Goal: Task Accomplishment & Management: Use online tool/utility

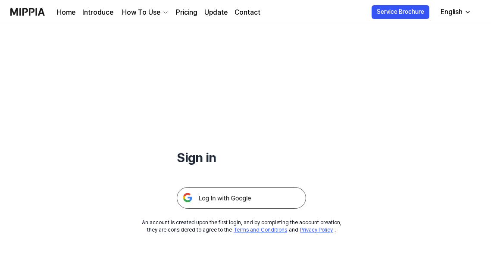
click at [32, 13] on img at bounding box center [27, 12] width 35 height 24
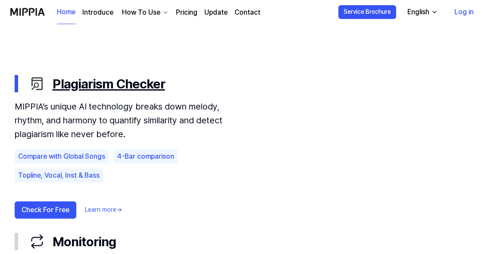
scroll to position [475, 0]
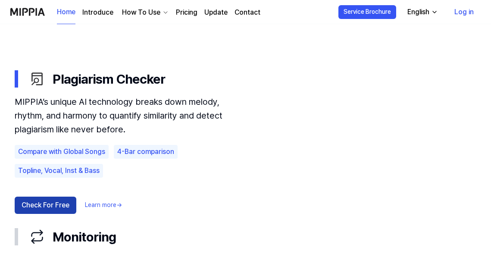
click at [43, 207] on button "Check For Free" at bounding box center [46, 205] width 62 height 17
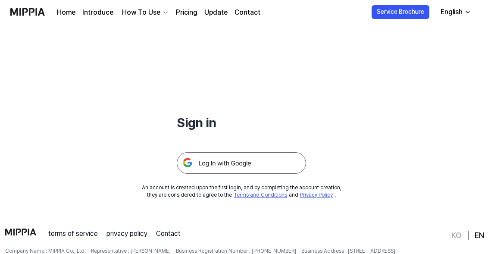
scroll to position [50, 0]
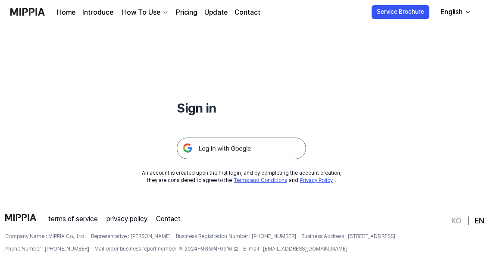
click at [232, 148] on img at bounding box center [241, 149] width 129 height 22
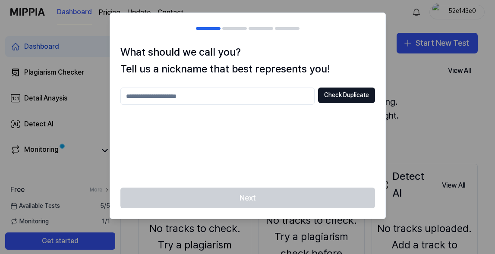
click at [221, 101] on input "text" at bounding box center [217, 96] width 194 height 17
type input "***"
click at [336, 97] on button "Check Duplicate" at bounding box center [346, 96] width 57 height 16
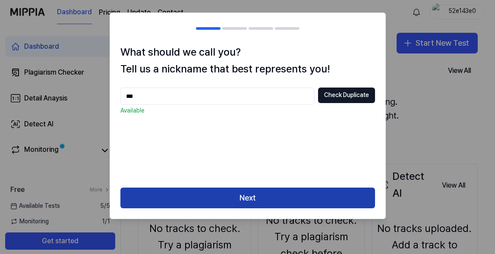
click at [254, 198] on button "Next" at bounding box center [247, 198] width 254 height 21
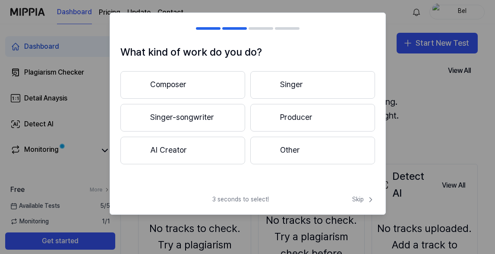
click at [223, 117] on button "Singer-songwriter" at bounding box center [182, 118] width 125 height 28
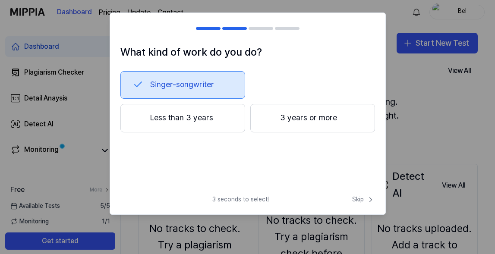
click at [218, 125] on button "Less than 3 years" at bounding box center [182, 118] width 125 height 28
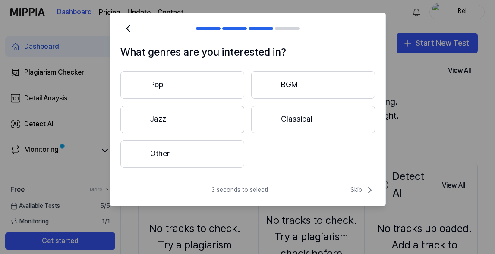
click at [210, 89] on button "Pop" at bounding box center [182, 85] width 124 height 28
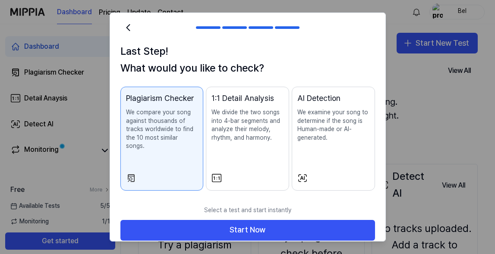
scroll to position [0, 0]
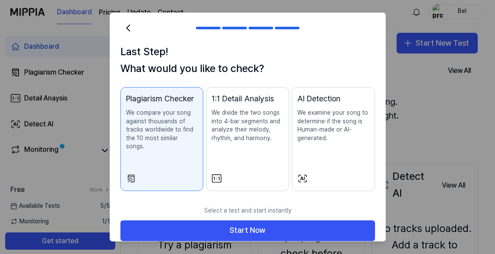
click at [241, 168] on button "1:1 Detail Analysis We divide the two songs into 4-bar segments and analyze the…" at bounding box center [247, 139] width 83 height 104
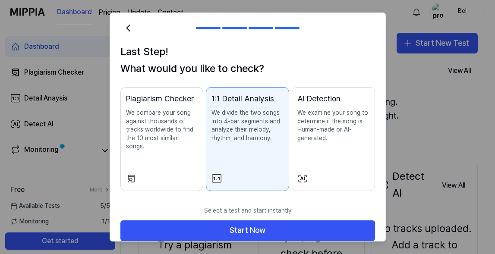
click at [182, 151] on div "Plagiarism Checker We compare your song against thousands of tracks worldwide t…" at bounding box center [162, 130] width 72 height 75
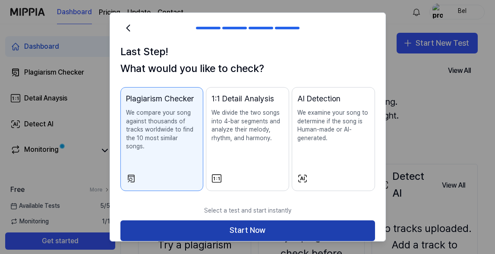
click at [205, 225] on button "Start Now" at bounding box center [247, 230] width 254 height 21
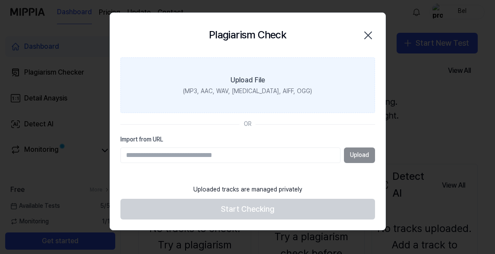
click at [231, 94] on div "(MP3, AAC, WAV, FLAC, AIFF, OGG)" at bounding box center [247, 91] width 129 height 9
click at [0, 0] on input "Upload File (MP3, AAC, WAV, FLAC, AIFF, OGG)" at bounding box center [0, 0] width 0 height 0
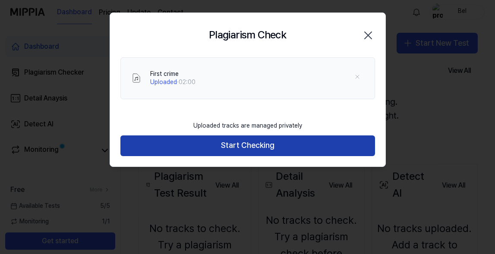
click at [312, 145] on button "Start Checking" at bounding box center [247, 145] width 254 height 21
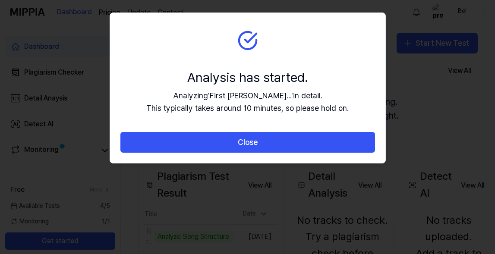
click at [312, 145] on button "Close" at bounding box center [247, 142] width 254 height 21
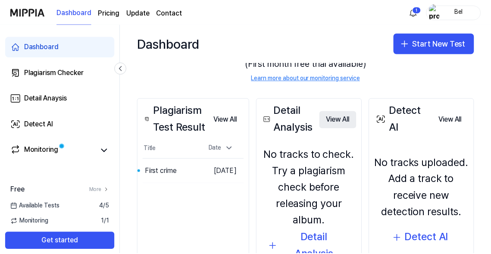
scroll to position [63, 0]
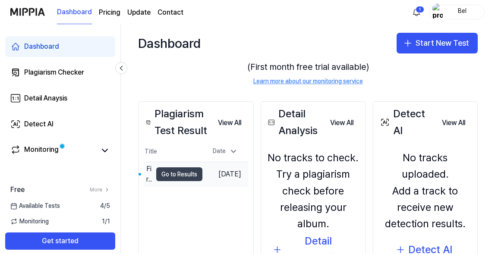
click at [188, 176] on button "Go to Results" at bounding box center [179, 174] width 46 height 14
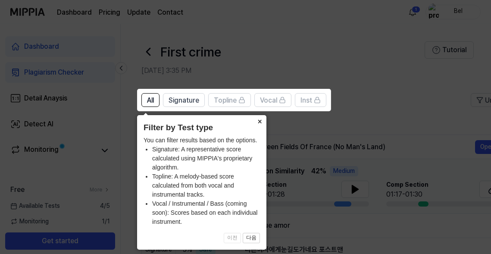
click at [261, 120] on button "×" at bounding box center [260, 121] width 14 height 12
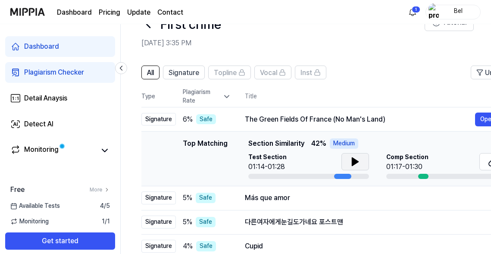
click at [354, 163] on icon at bounding box center [355, 162] width 6 height 8
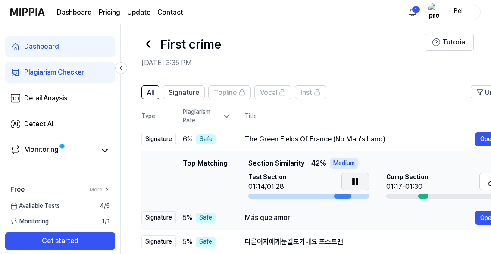
scroll to position [8, 0]
click at [358, 72] on header "First crime Sep 19, 2025 at 3:35 PM Tutorial" at bounding box center [306, 46] width 370 height 60
click at [77, 99] on link "Detail Anaysis" at bounding box center [60, 98] width 110 height 21
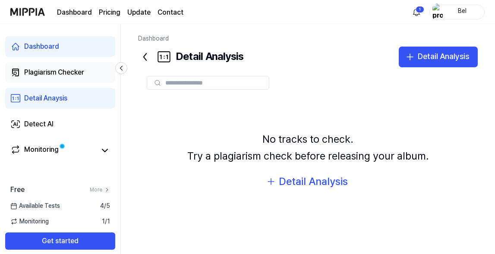
click at [79, 75] on div "Plagiarism Checker" at bounding box center [54, 72] width 60 height 10
click at [57, 72] on div "Plagiarism Checker" at bounding box center [54, 72] width 60 height 10
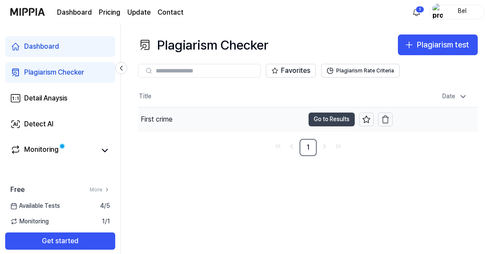
click at [332, 118] on button "Go to Results" at bounding box center [331, 120] width 46 height 14
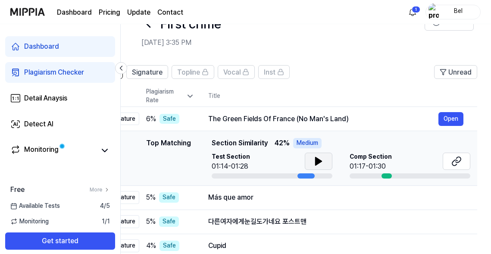
scroll to position [0, 36]
click at [311, 164] on button at bounding box center [319, 161] width 28 height 17
click at [317, 168] on button at bounding box center [319, 161] width 28 height 17
click at [317, 163] on icon at bounding box center [319, 161] width 6 height 8
click at [342, 34] on div "First crime" at bounding box center [282, 23] width 283 height 21
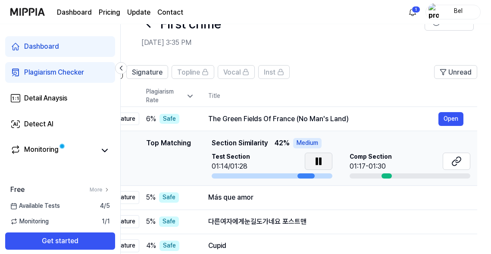
click at [306, 176] on div at bounding box center [306, 175] width 17 height 5
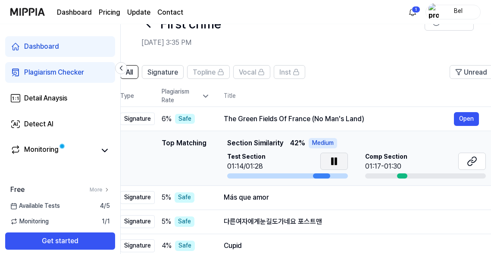
scroll to position [0, 21]
drag, startPoint x: 306, startPoint y: 176, endPoint x: 322, endPoint y: 172, distance: 16.4
click at [322, 172] on div "Test Section 01:14/01:28" at bounding box center [288, 166] width 121 height 26
click at [466, 118] on button "Open" at bounding box center [467, 119] width 25 height 14
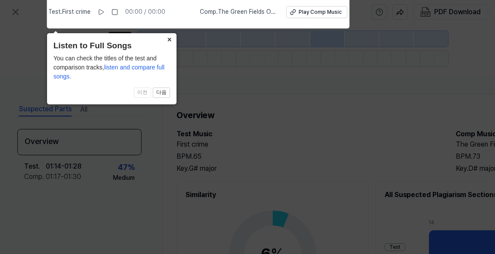
click at [170, 35] on button "×" at bounding box center [170, 39] width 14 height 12
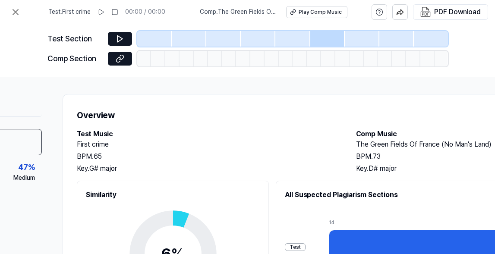
scroll to position [0, 100]
click at [125, 41] on button at bounding box center [120, 39] width 24 height 14
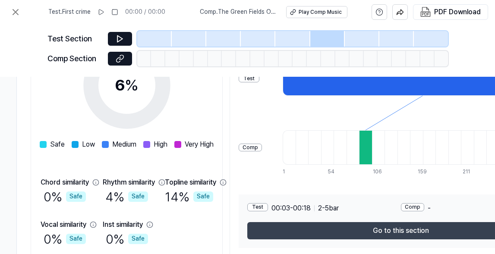
scroll to position [169, 156]
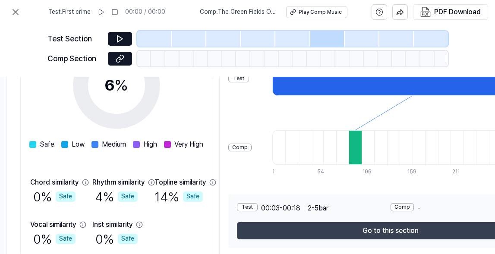
click at [390, 238] on button "Go to this section" at bounding box center [390, 230] width 307 height 17
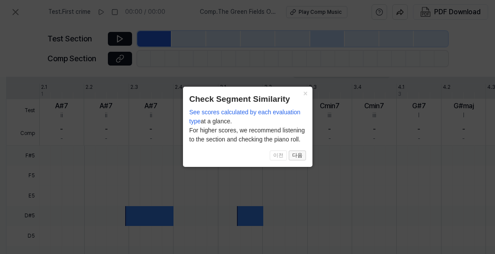
click at [299, 154] on button "다음" at bounding box center [297, 156] width 17 height 10
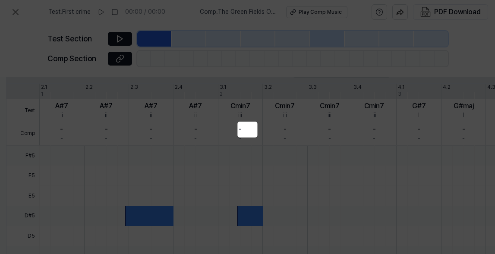
scroll to position [147, 176]
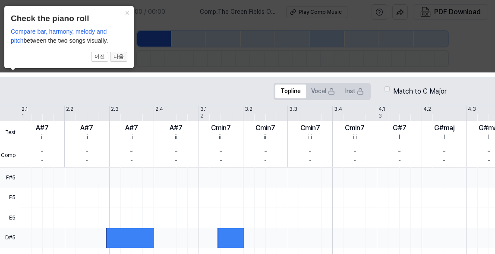
click at [121, 56] on button "다음" at bounding box center [118, 57] width 17 height 10
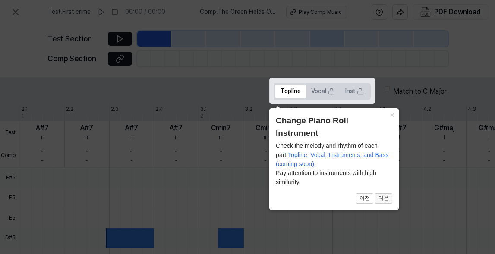
click at [385, 199] on button "다음" at bounding box center [383, 198] width 17 height 10
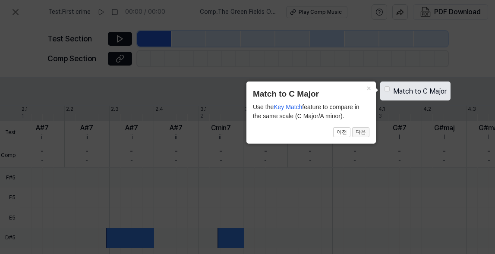
click at [364, 134] on button "다음" at bounding box center [360, 132] width 17 height 10
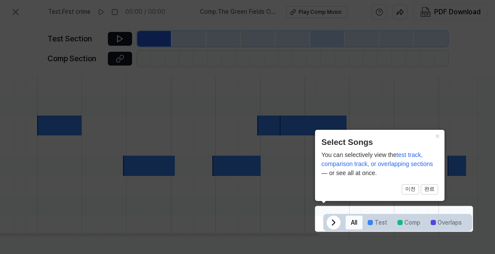
click at [348, 218] on button "All" at bounding box center [353, 223] width 17 height 14
click at [438, 136] on button "×" at bounding box center [437, 136] width 14 height 12
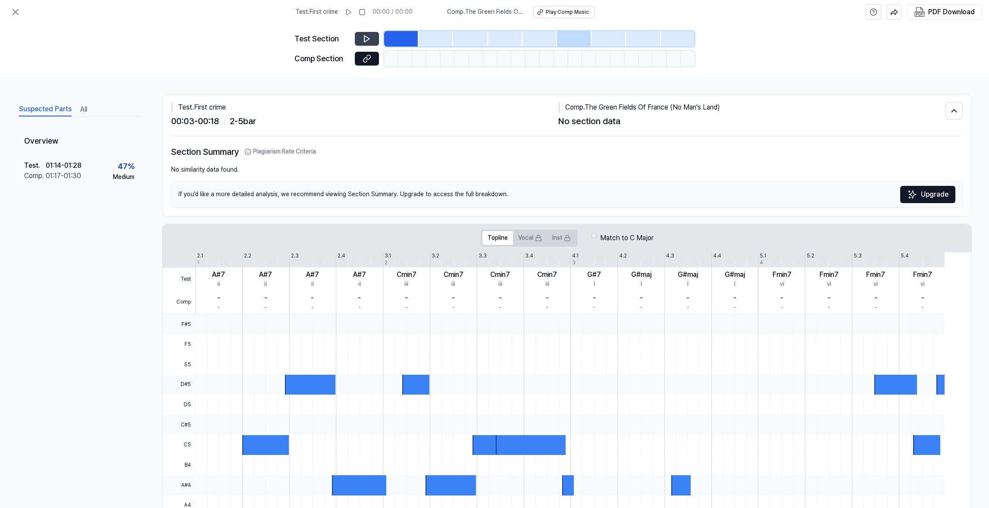
scroll to position [0, 0]
click at [363, 43] on icon at bounding box center [367, 39] width 9 height 9
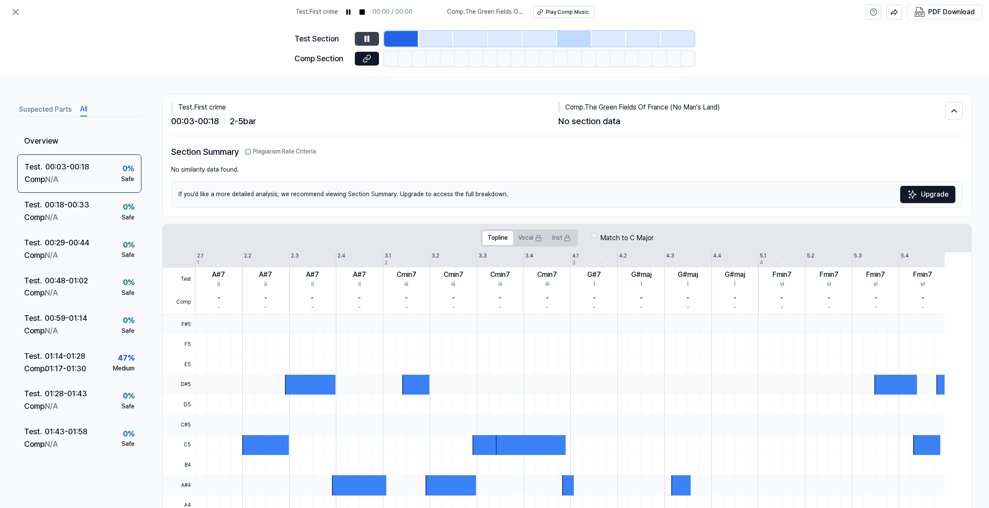
click at [87, 116] on button "All" at bounding box center [83, 110] width 7 height 14
click at [112, 254] on div "Test . 01:14 - 01:28 Comp . 01:17 - 01:30 47 % Medium" at bounding box center [79, 363] width 124 height 38
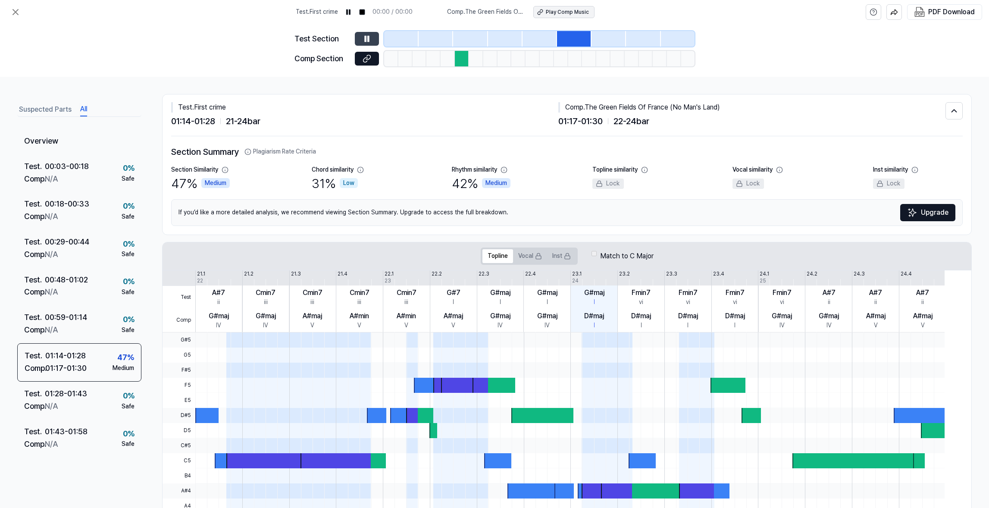
click at [494, 16] on div "Play Comp Music" at bounding box center [567, 12] width 43 height 7
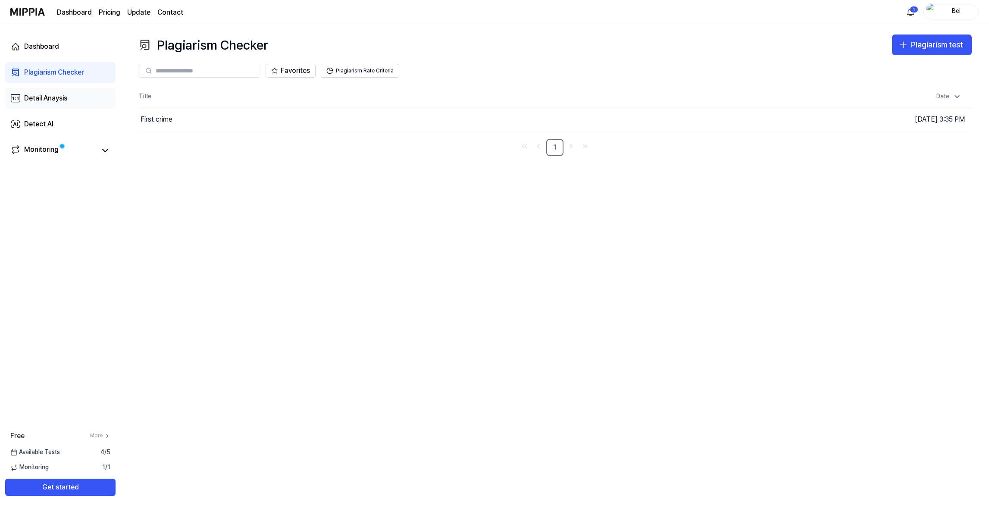
click at [96, 109] on link "Detail Anaysis" at bounding box center [60, 98] width 110 height 21
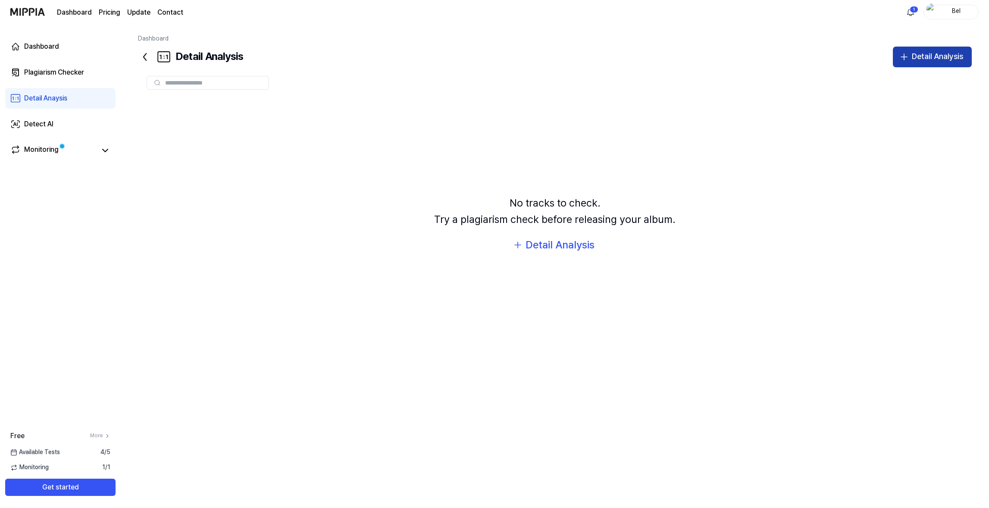
click at [494, 67] on button "Detail Analysis" at bounding box center [932, 57] width 79 height 21
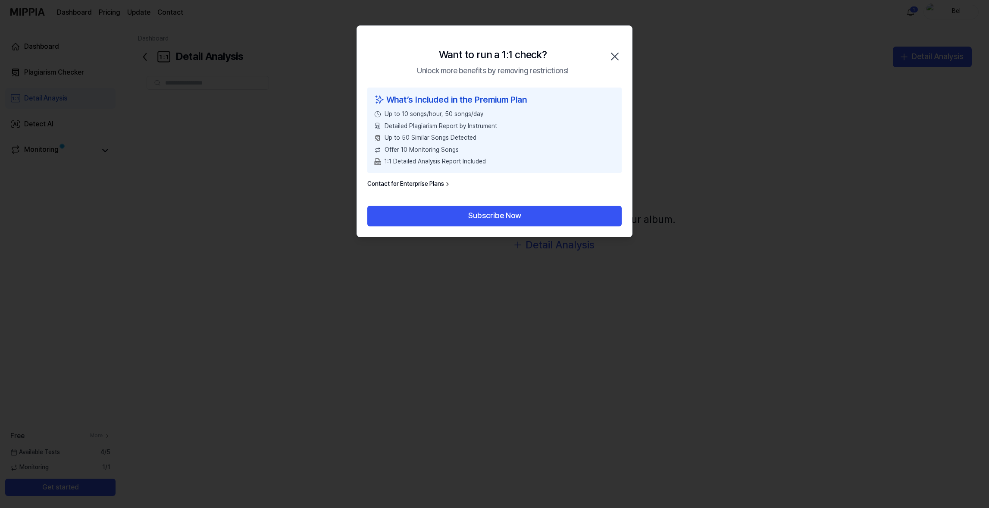
click at [494, 56] on icon "button" at bounding box center [615, 57] width 14 height 14
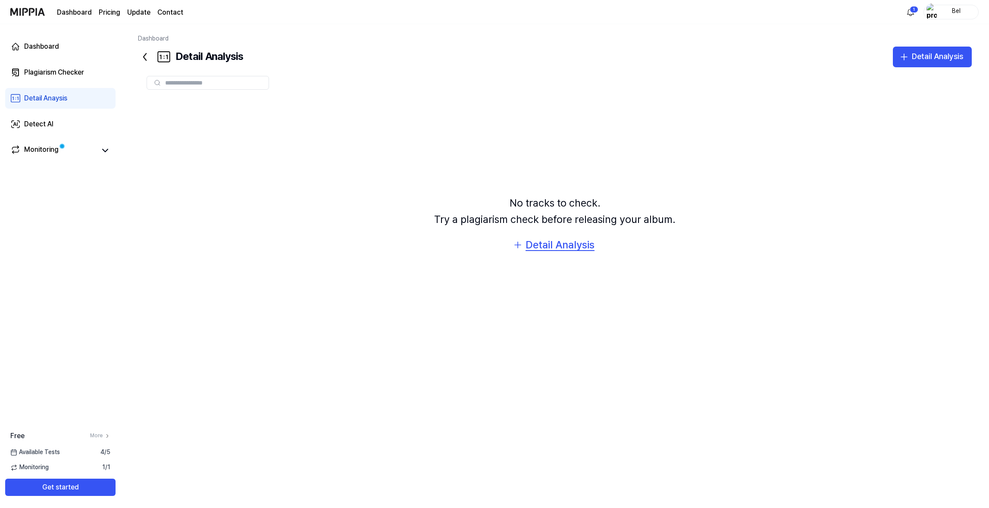
click at [494, 253] on div "Detail Analysis" at bounding box center [560, 245] width 69 height 16
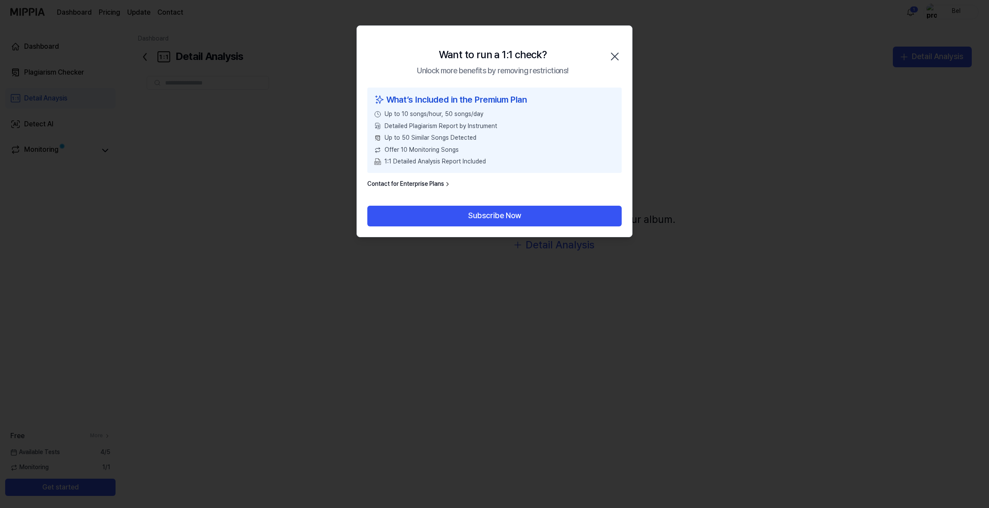
click at [494, 57] on icon "button" at bounding box center [615, 57] width 14 height 14
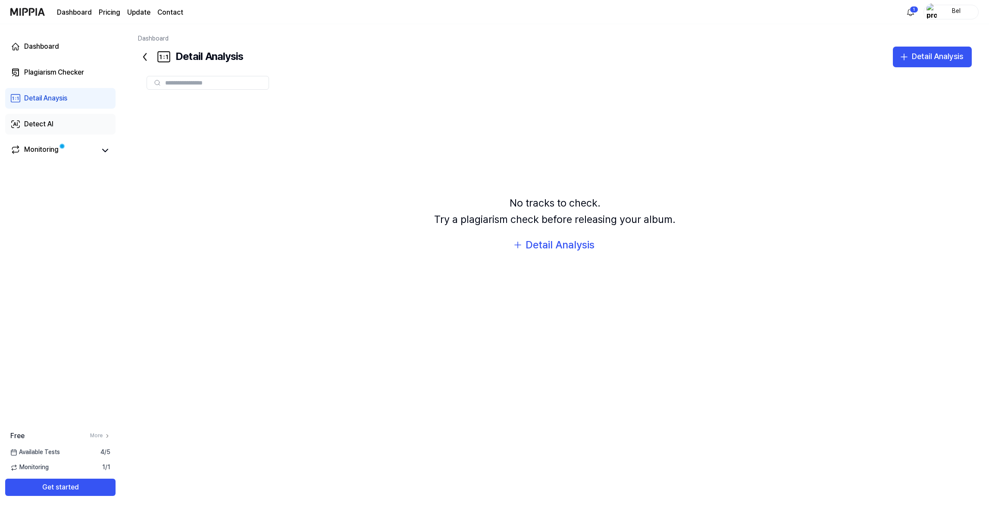
click at [53, 129] on div "Detect AI" at bounding box center [38, 124] width 29 height 10
click at [92, 157] on link "Monitoring" at bounding box center [53, 150] width 86 height 12
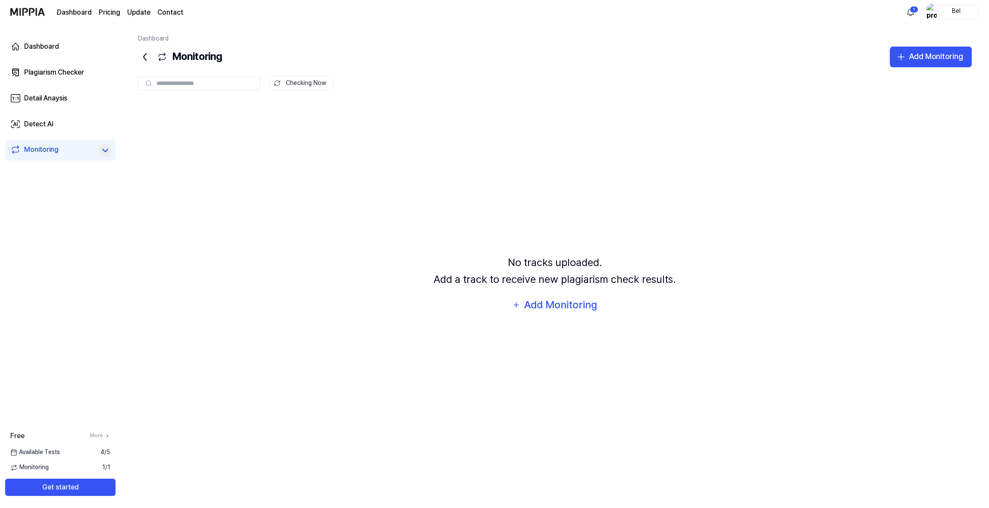
click at [110, 156] on icon at bounding box center [105, 150] width 10 height 10
click at [99, 80] on link "Plagiarism Checker" at bounding box center [60, 72] width 110 height 21
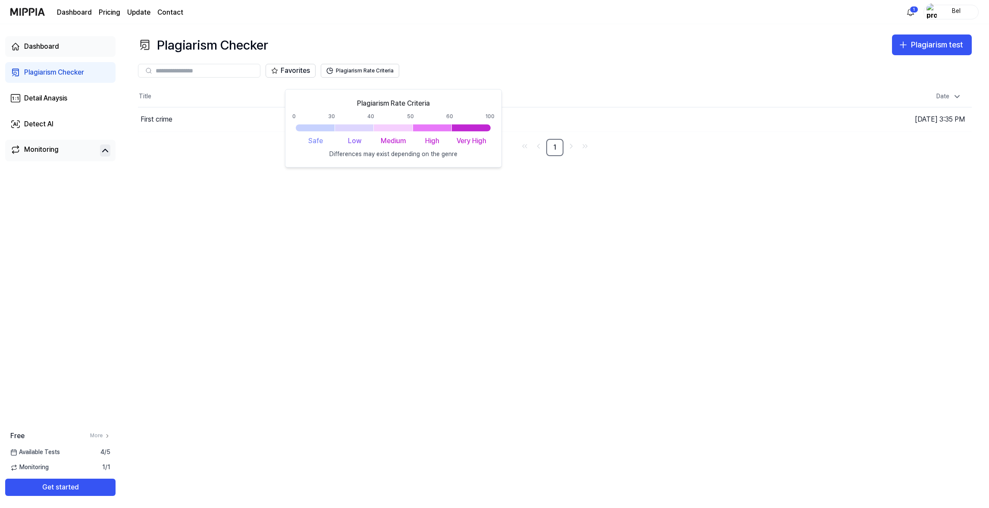
click at [82, 57] on link "Dashboard" at bounding box center [60, 46] width 110 height 21
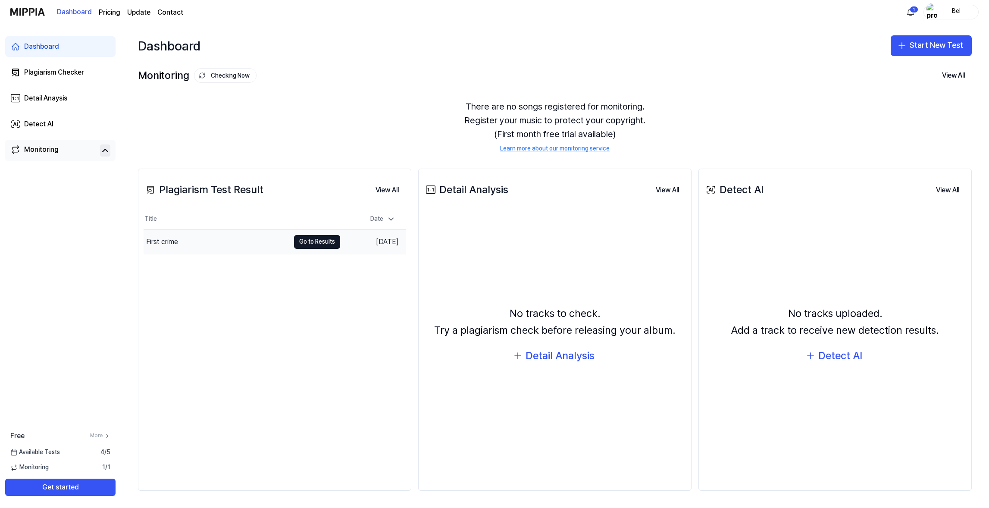
click at [277, 254] on div "First crime" at bounding box center [217, 242] width 146 height 24
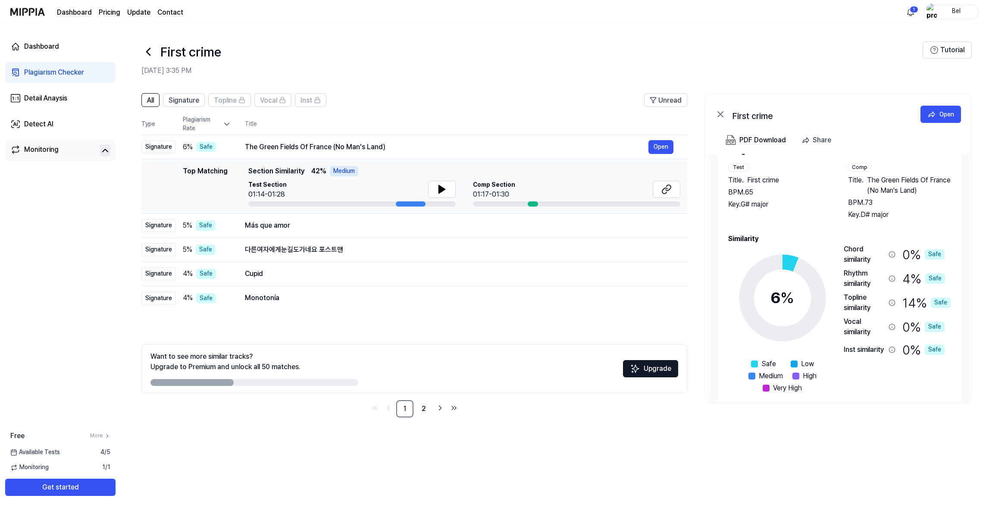
click at [110, 156] on icon at bounding box center [105, 150] width 10 height 10
click at [104, 55] on link "Dashboard" at bounding box center [60, 46] width 110 height 21
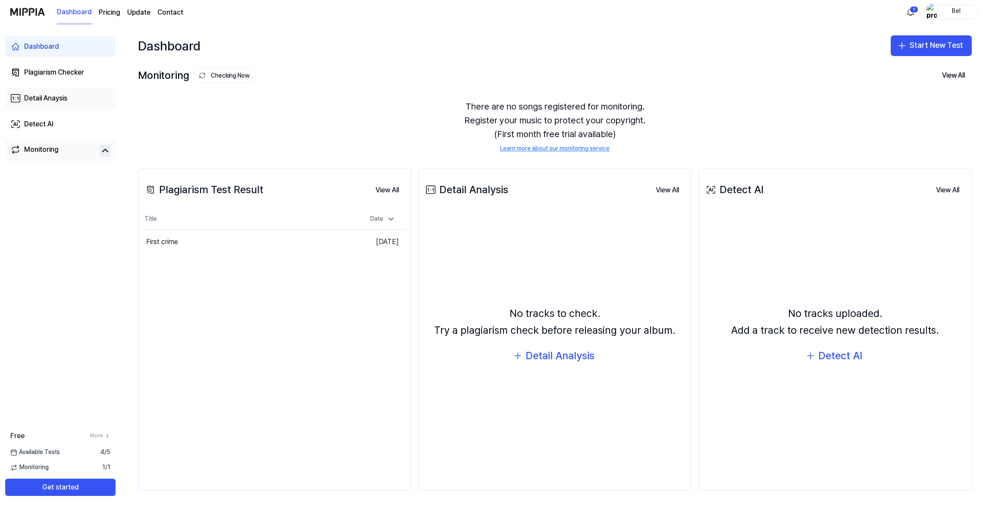
click at [67, 104] on div "Detail Anaysis" at bounding box center [45, 98] width 43 height 10
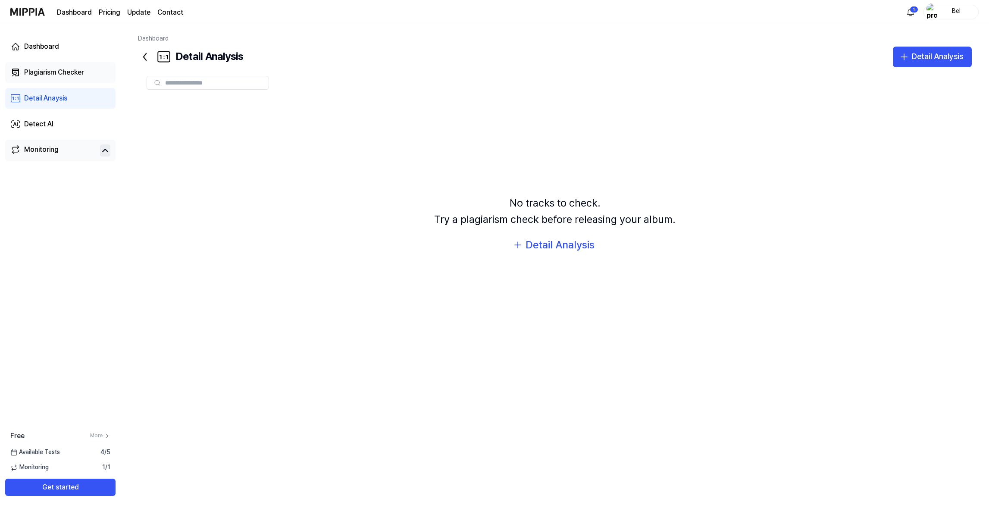
click at [78, 78] on div "Plagiarism Checker" at bounding box center [54, 72] width 60 height 10
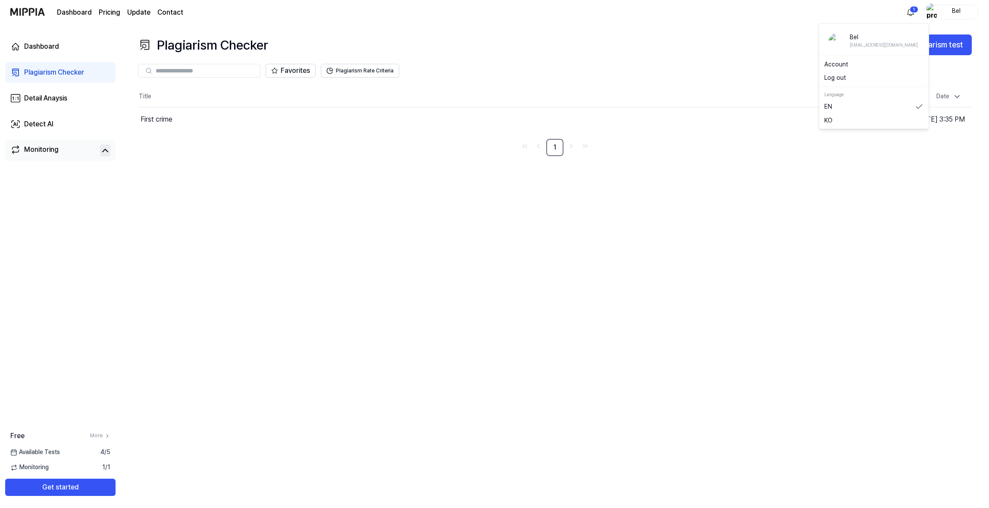
click at [494, 9] on div "Bel" at bounding box center [957, 11] width 34 height 9
click at [494, 69] on link "Account" at bounding box center [874, 64] width 99 height 9
click at [59, 157] on div "Monitoring" at bounding box center [41, 150] width 35 height 12
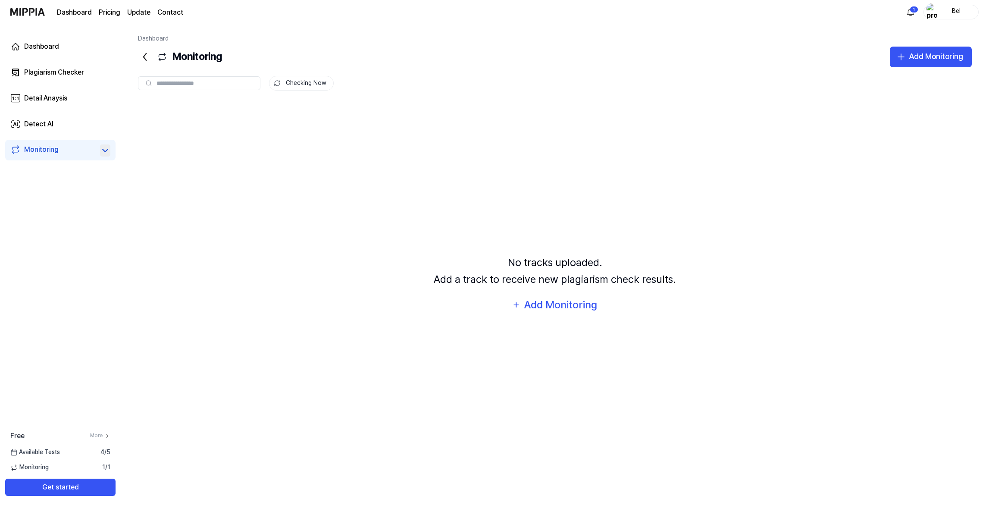
click at [110, 156] on icon at bounding box center [105, 150] width 10 height 10
click at [84, 78] on div "Plagiarism Checker" at bounding box center [54, 72] width 60 height 10
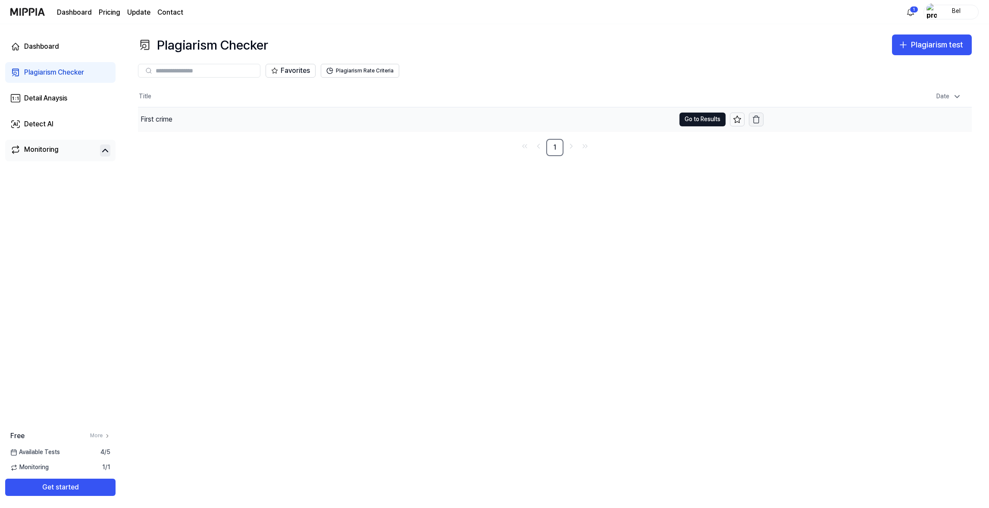
click at [494, 124] on icon "button" at bounding box center [756, 119] width 9 height 9
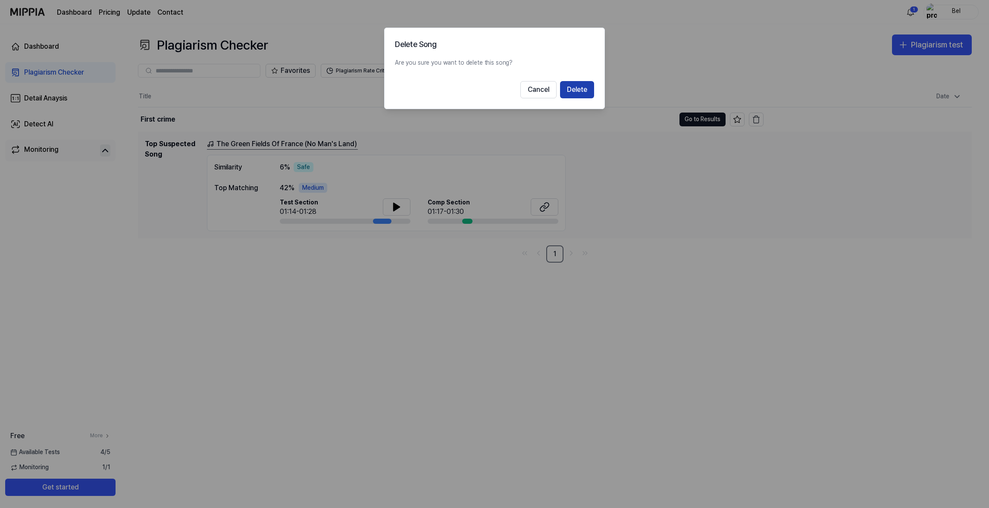
click at [494, 98] on button "Delete" at bounding box center [577, 89] width 34 height 17
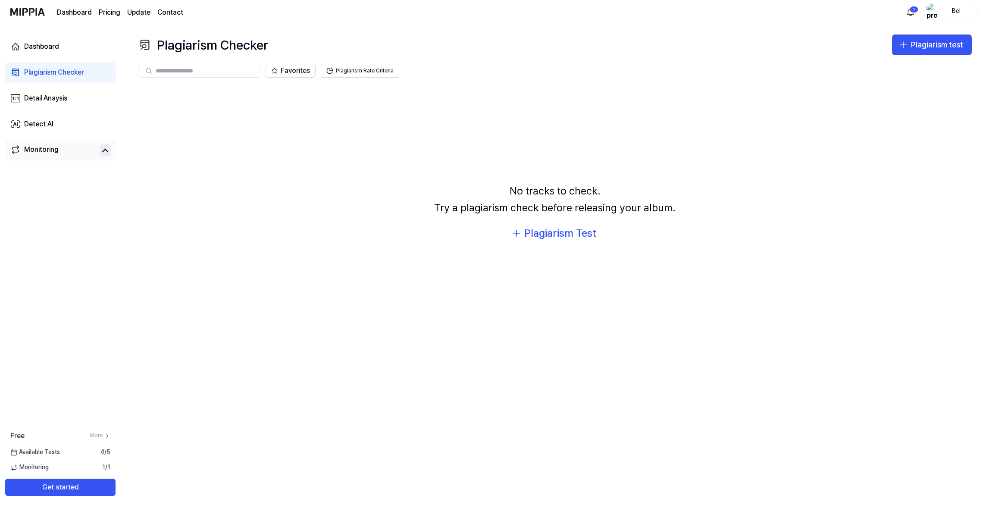
click at [494, 13] on div "Bel" at bounding box center [957, 11] width 34 height 9
click at [494, 16] on html "Dashboard Pricing Update Contact 1 Bel Dashboard Plagiarism Checker Detail Anay…" at bounding box center [494, 254] width 989 height 508
click at [494, 9] on html "Dashboard Pricing Update Contact Bel Dashboard Plagiarism Checker Detail Anaysi…" at bounding box center [494, 254] width 989 height 508
click at [494, 14] on div "Bel" at bounding box center [957, 11] width 34 height 9
click at [494, 69] on link "Account" at bounding box center [874, 64] width 99 height 9
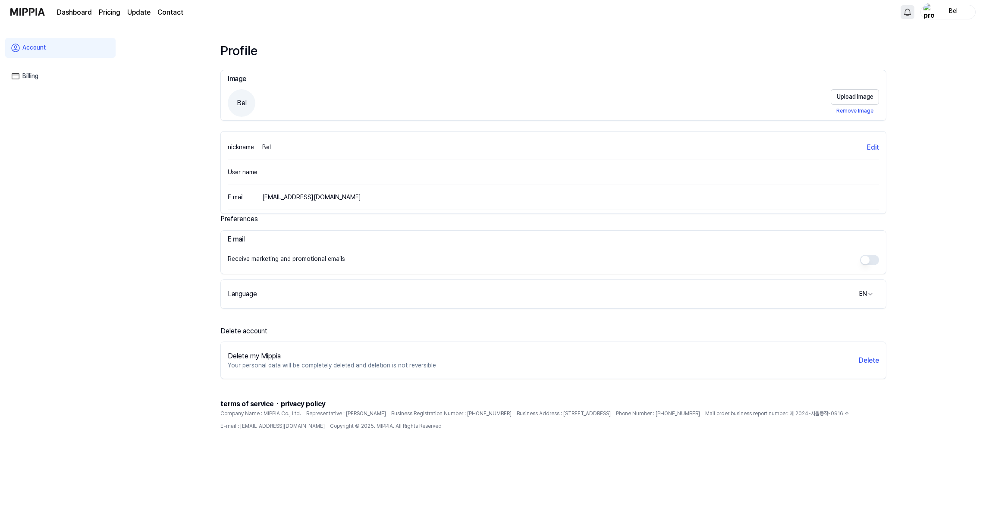
click at [494, 14] on div "Bel" at bounding box center [953, 11] width 34 height 9
click at [494, 69] on link "Account" at bounding box center [870, 64] width 99 height 9
click at [494, 254] on button "Delete" at bounding box center [869, 360] width 20 height 10
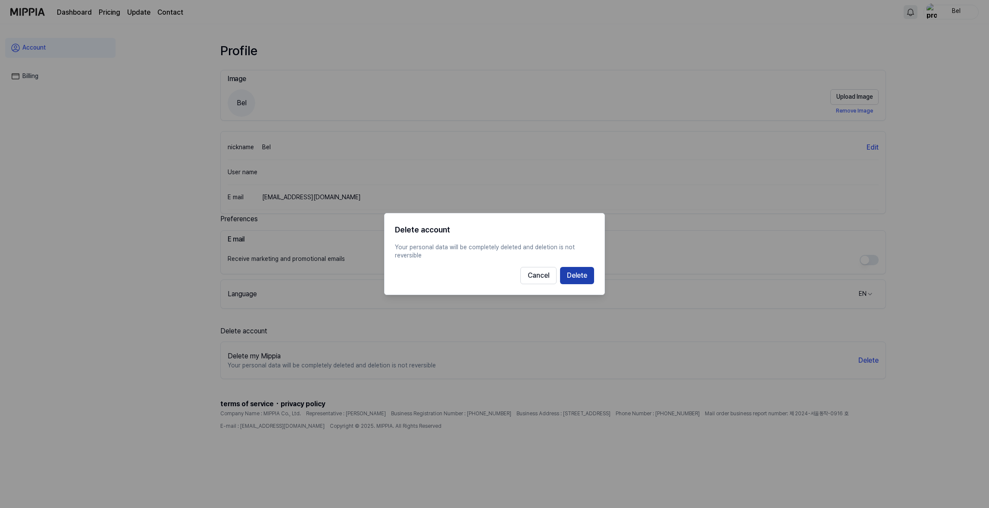
click at [494, 254] on button "Delete" at bounding box center [577, 275] width 34 height 17
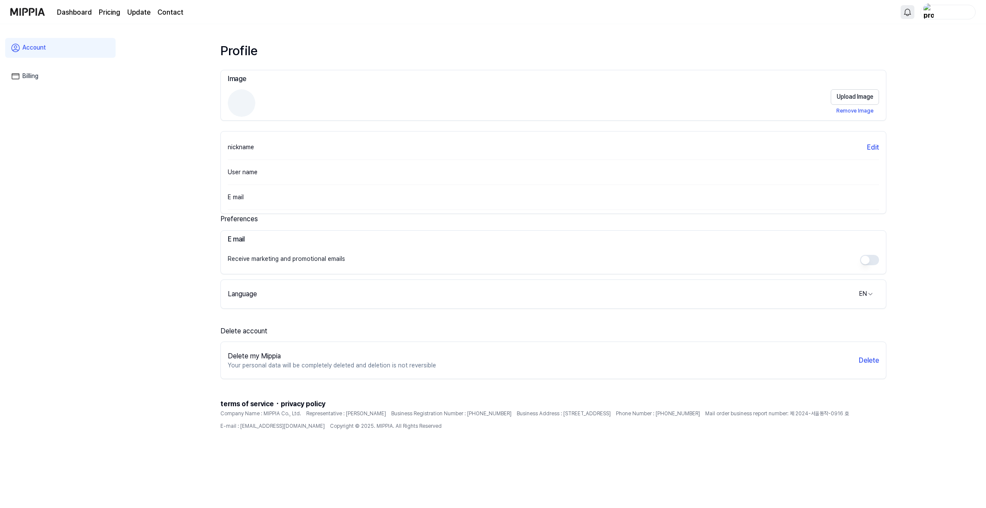
scroll to position [0, 0]
